Goal: Task Accomplishment & Management: Manage account settings

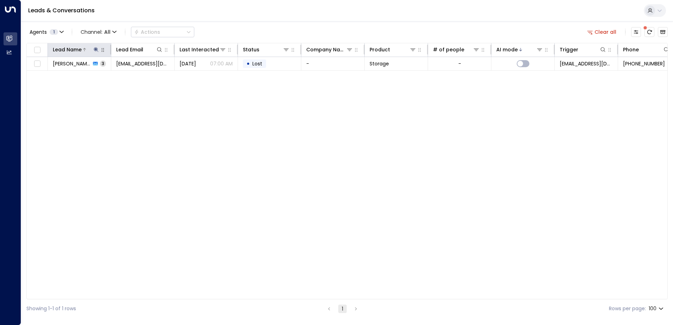
click at [94, 50] on icon at bounding box center [96, 50] width 6 height 6
click at [140, 75] on icon "button" at bounding box center [140, 76] width 6 height 6
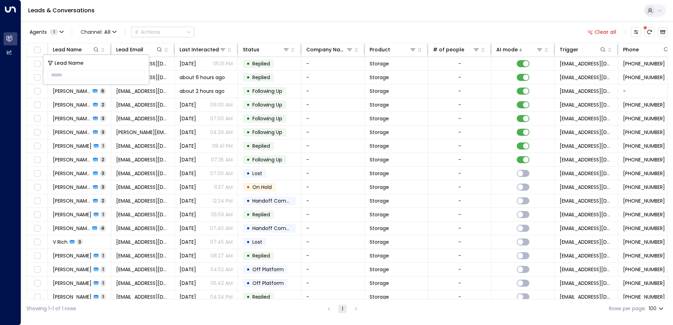
click at [260, 17] on div "Leads & Conversations" at bounding box center [347, 10] width 652 height 21
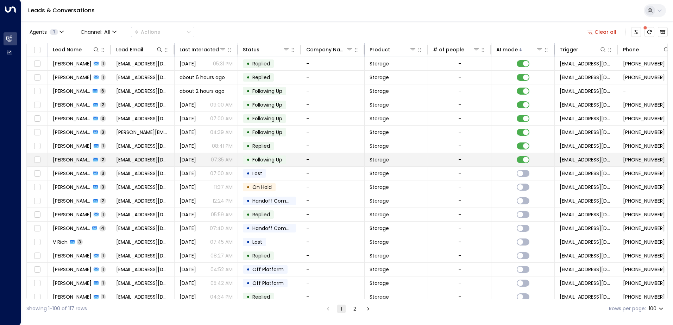
click at [109, 160] on td "[PERSON_NAME] 2" at bounding box center [79, 159] width 63 height 13
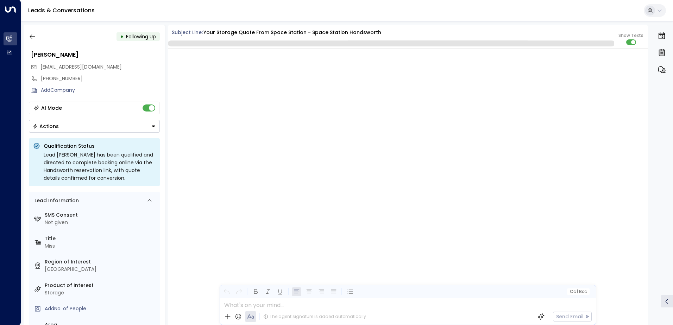
scroll to position [659, 0]
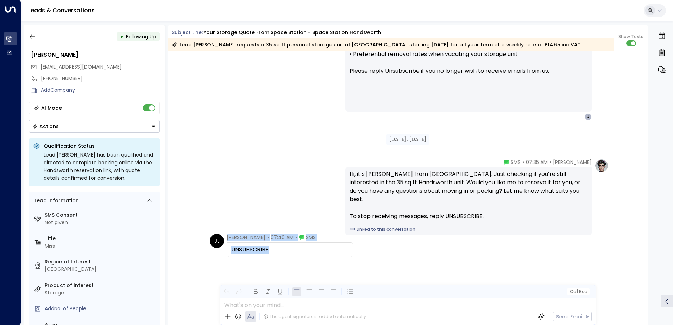
drag, startPoint x: 281, startPoint y: 250, endPoint x: 213, endPoint y: 237, distance: 69.4
click at [213, 237] on div "[PERSON_NAME] • 07:40 AM • SMS UNSUBSCRIBE" at bounding box center [282, 245] width 144 height 23
drag, startPoint x: 213, startPoint y: 237, endPoint x: 253, endPoint y: 250, distance: 42.2
copy div "[PERSON_NAME] • 07:40 AM • SMS UNSUBSCRIBE"
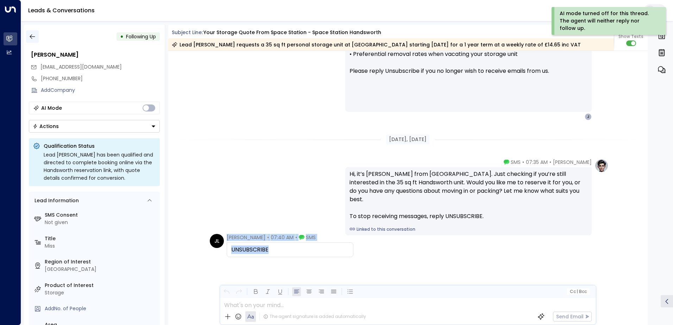
click at [29, 37] on icon "button" at bounding box center [32, 36] width 7 height 7
